Goal: Ask a question

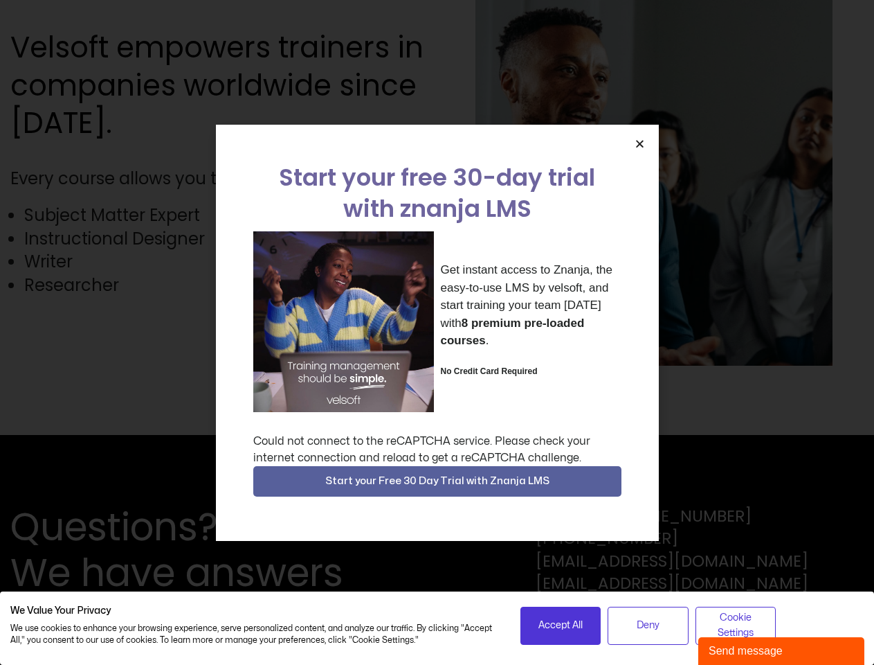
click at [437, 332] on div "Get instant access to Znanja, the easy-to-use LMS by velsoft, and start trainin…" at bounding box center [437, 321] width 368 height 181
click at [640, 143] on icon "Close" at bounding box center [640, 143] width 10 height 10
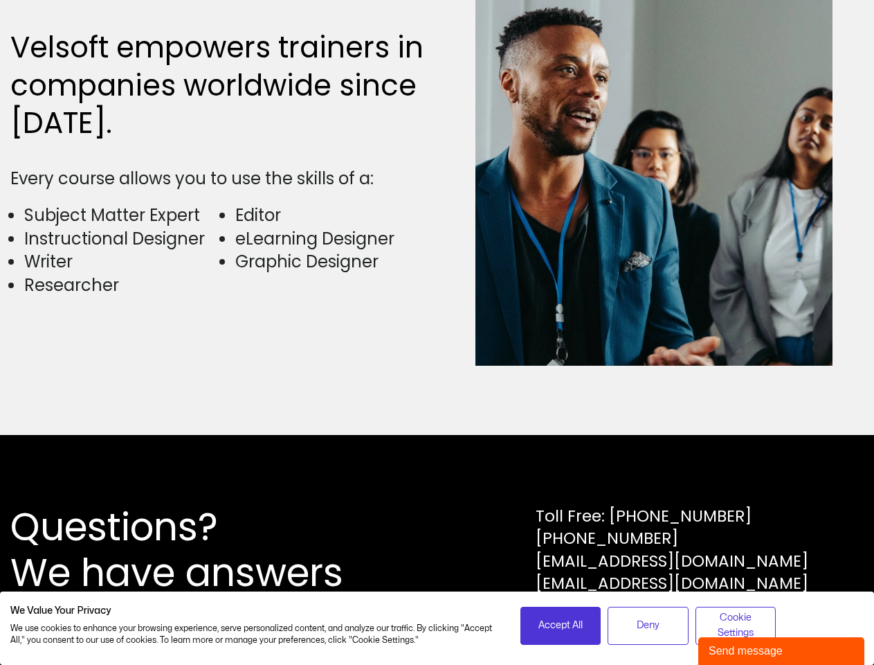
click at [437, 481] on div "Questions? We have answers Toll Free: [PHONE_NUMBER] [PHONE_NUMBER] [EMAIL_ADDR…" at bounding box center [437, 550] width 874 height 230
click at [561, 625] on span "Accept All" at bounding box center [561, 624] width 44 height 15
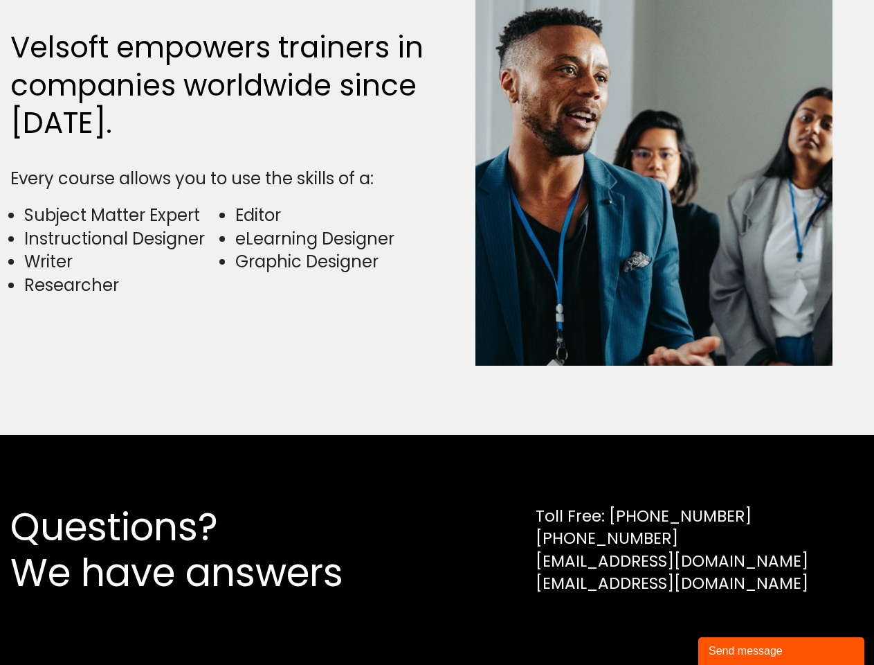
click at [648, 625] on div "Questions? We have answers Toll Free: [PHONE_NUMBER] [PHONE_NUMBER] [EMAIL_ADDR…" at bounding box center [437, 550] width 874 height 230
click at [736, 625] on div "Questions? We have answers Toll Free: [PHONE_NUMBER] [PHONE_NUMBER] [EMAIL_ADDR…" at bounding box center [437, 550] width 874 height 230
click at [782, 651] on div "Send message" at bounding box center [781, 650] width 145 height 17
